Goal: Check status: Check status

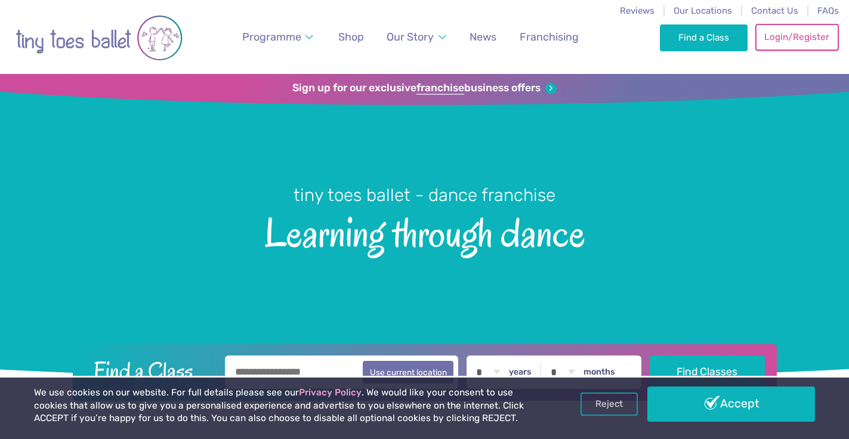
click at [799, 45] on link "Login/Register" at bounding box center [796, 37] width 83 height 26
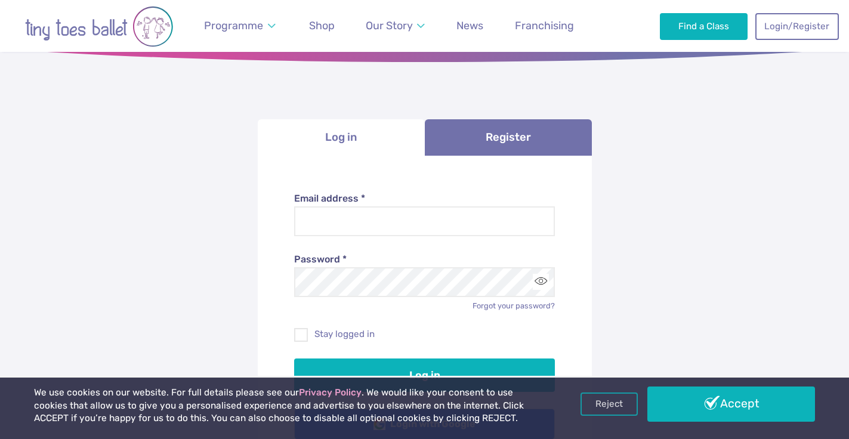
scroll to position [45, 0]
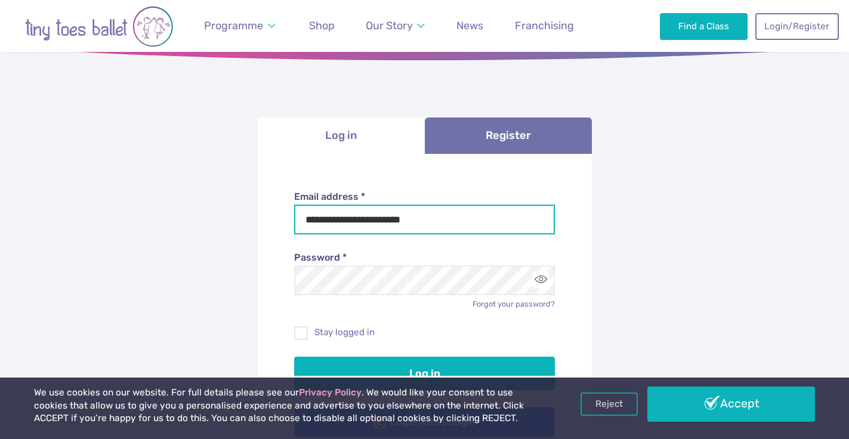
type input "**********"
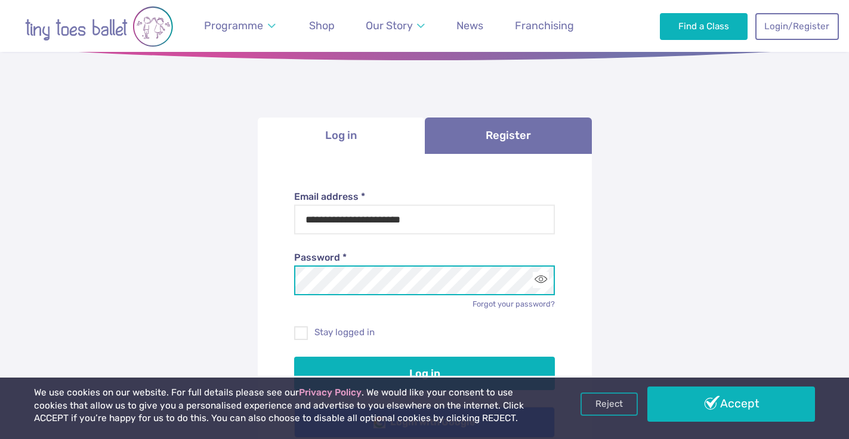
click at [424, 371] on button "Log in" at bounding box center [424, 373] width 261 height 33
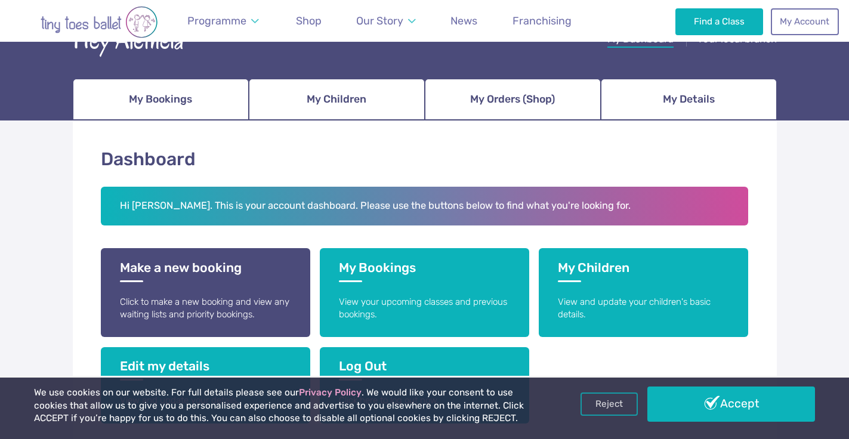
scroll to position [127, 0]
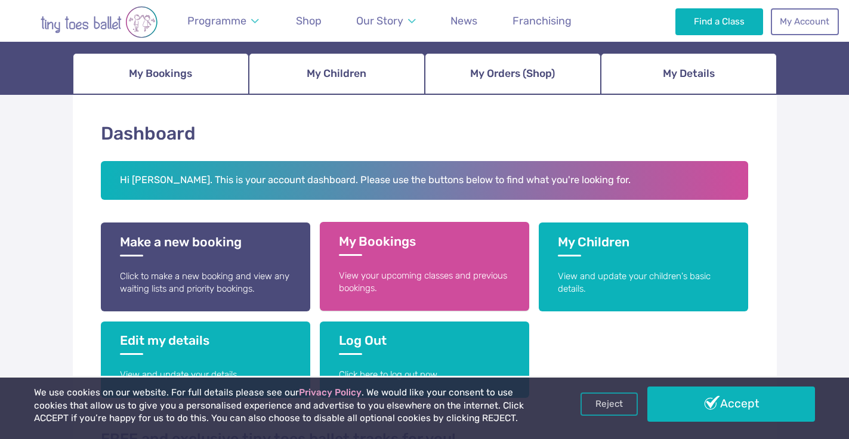
click at [360, 252] on h3 "My Bookings" at bounding box center [424, 245] width 171 height 22
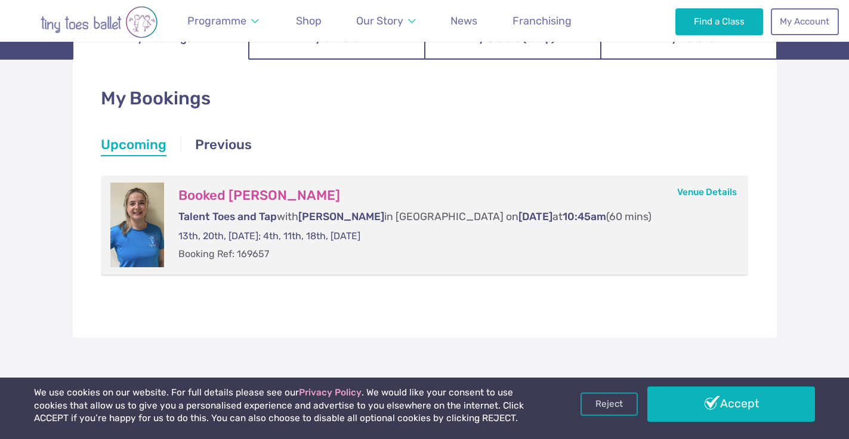
scroll to position [163, 0]
click at [694, 200] on h3 "Booked Theodora Nutt-Brown" at bounding box center [451, 195] width 546 height 17
click at [321, 193] on h3 "Booked Theodora Nutt-Brown" at bounding box center [451, 195] width 546 height 17
click at [688, 196] on p "Venue Details" at bounding box center [707, 190] width 60 height 16
click at [703, 191] on link "Venue Details" at bounding box center [707, 191] width 60 height 11
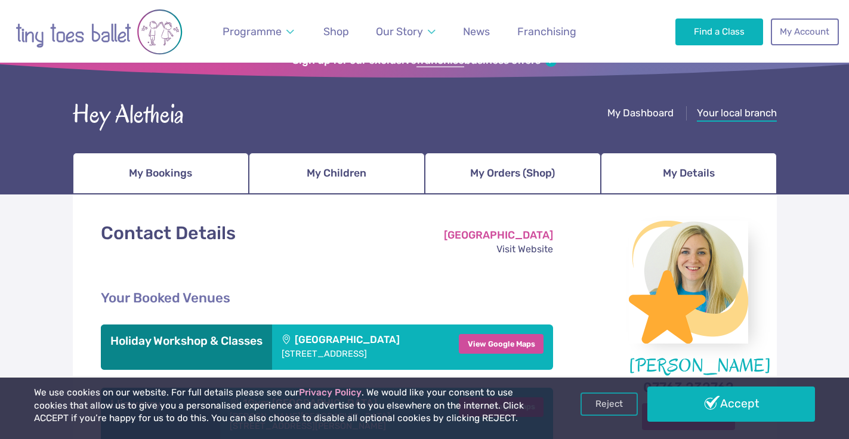
scroll to position [23, 0]
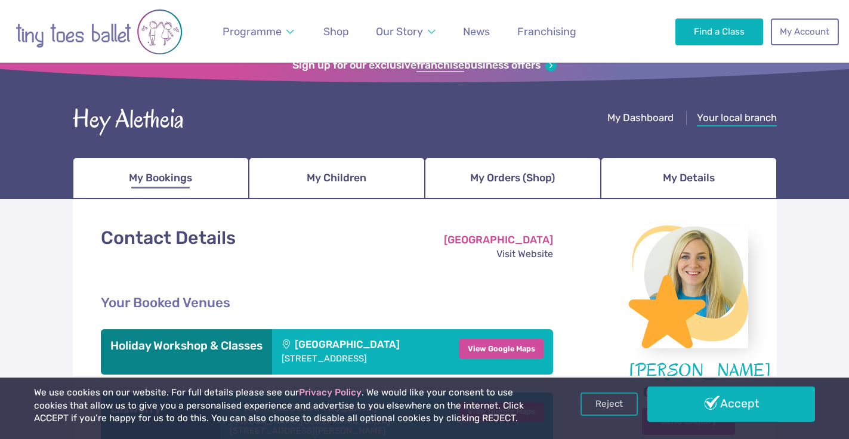
click at [197, 183] on link "My Bookings" at bounding box center [161, 178] width 176 height 42
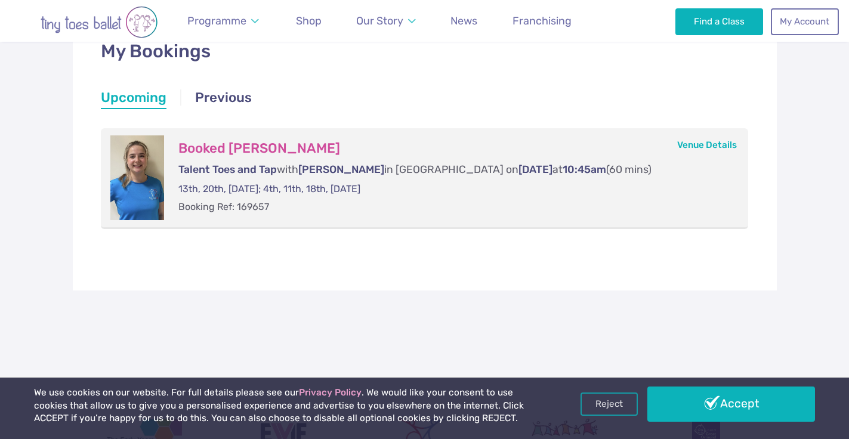
scroll to position [209, 0]
click at [275, 218] on div "Booked Theodora Nutt-Brown Talent Toes and Tap with Miss Lara in Lliswerry on S…" at bounding box center [451, 178] width 575 height 84
click at [257, 153] on h3 "Booked [PERSON_NAME]" at bounding box center [451, 149] width 546 height 17
click at [276, 175] on p "Talent Toes and Tap with Miss Lara in Lliswerry on Saturday at 10:45am (60 mins)" at bounding box center [451, 170] width 546 height 15
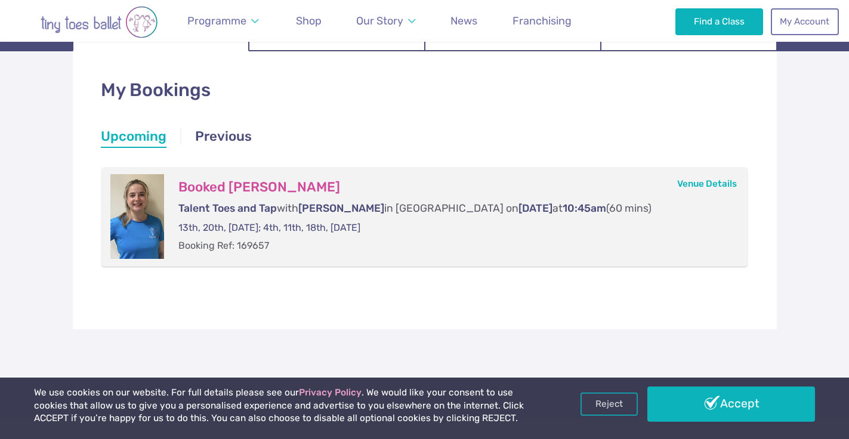
scroll to position [165, 0]
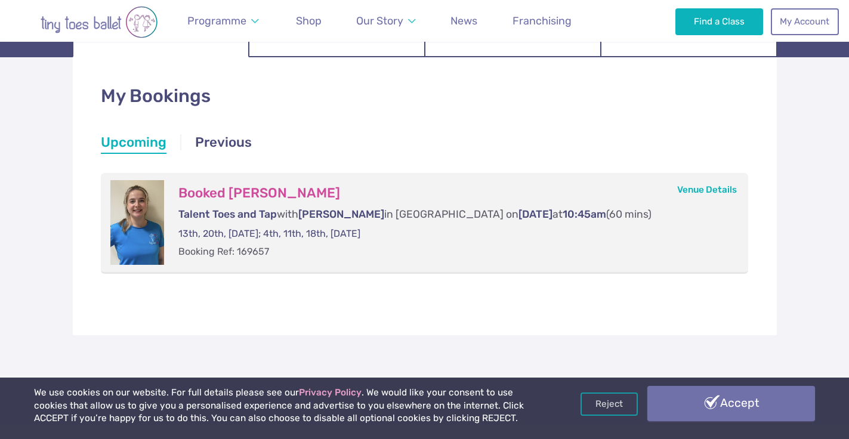
click at [735, 410] on link "Accept" at bounding box center [731, 403] width 168 height 35
